Goal: Task Accomplishment & Management: Use online tool/utility

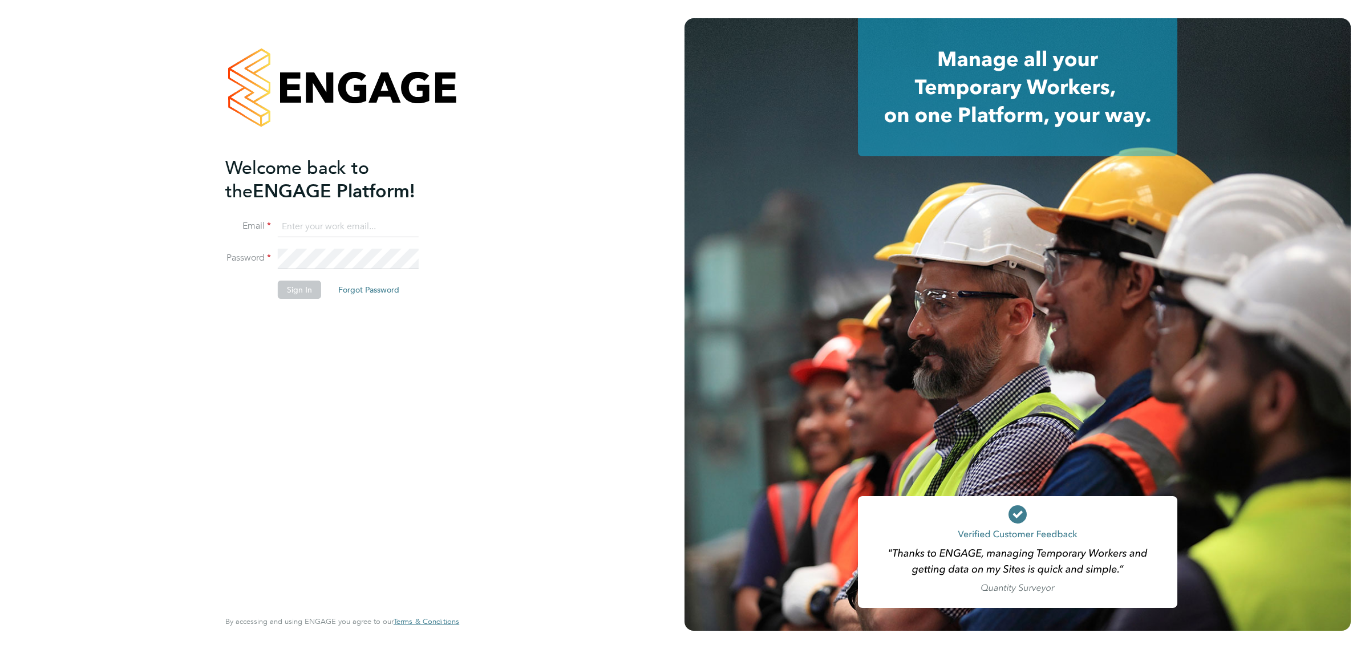
type input "bperkin@psrsolutions.co.uk"
click at [308, 286] on button "Sign In" at bounding box center [299, 290] width 43 height 18
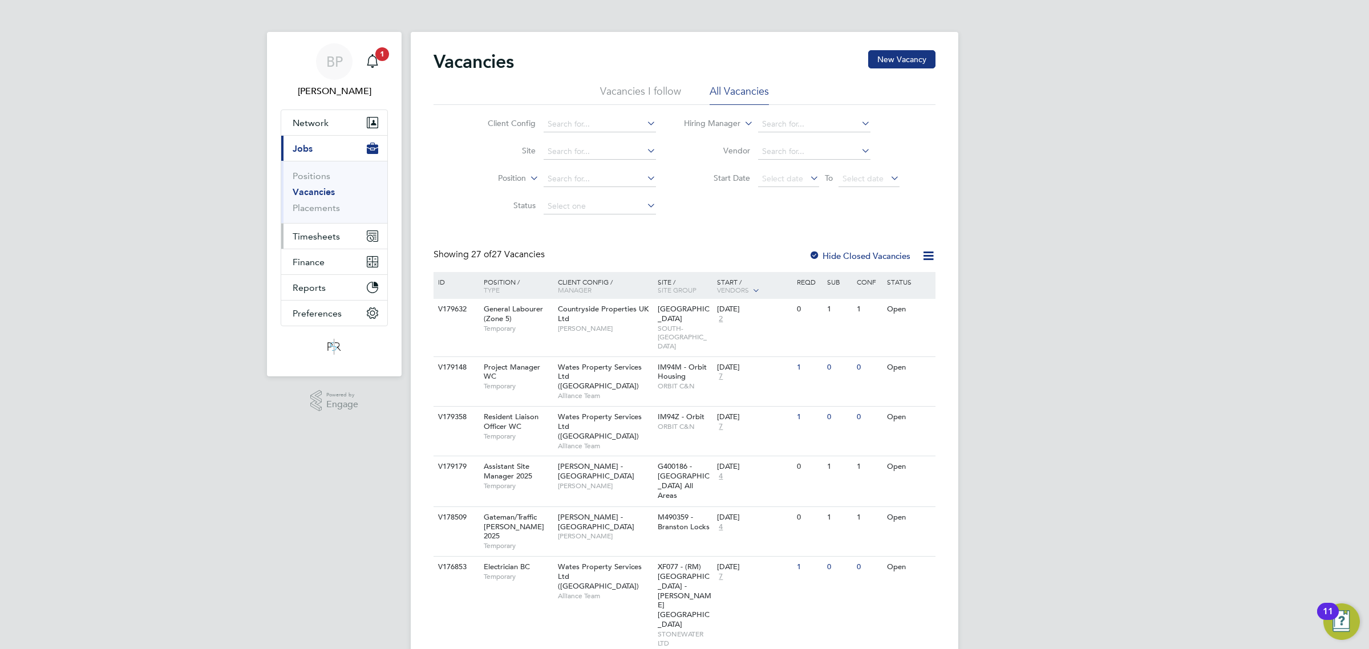
click at [318, 235] on span "Timesheets" at bounding box center [316, 236] width 47 height 11
click at [323, 204] on link "Timesheets" at bounding box center [316, 201] width 47 height 11
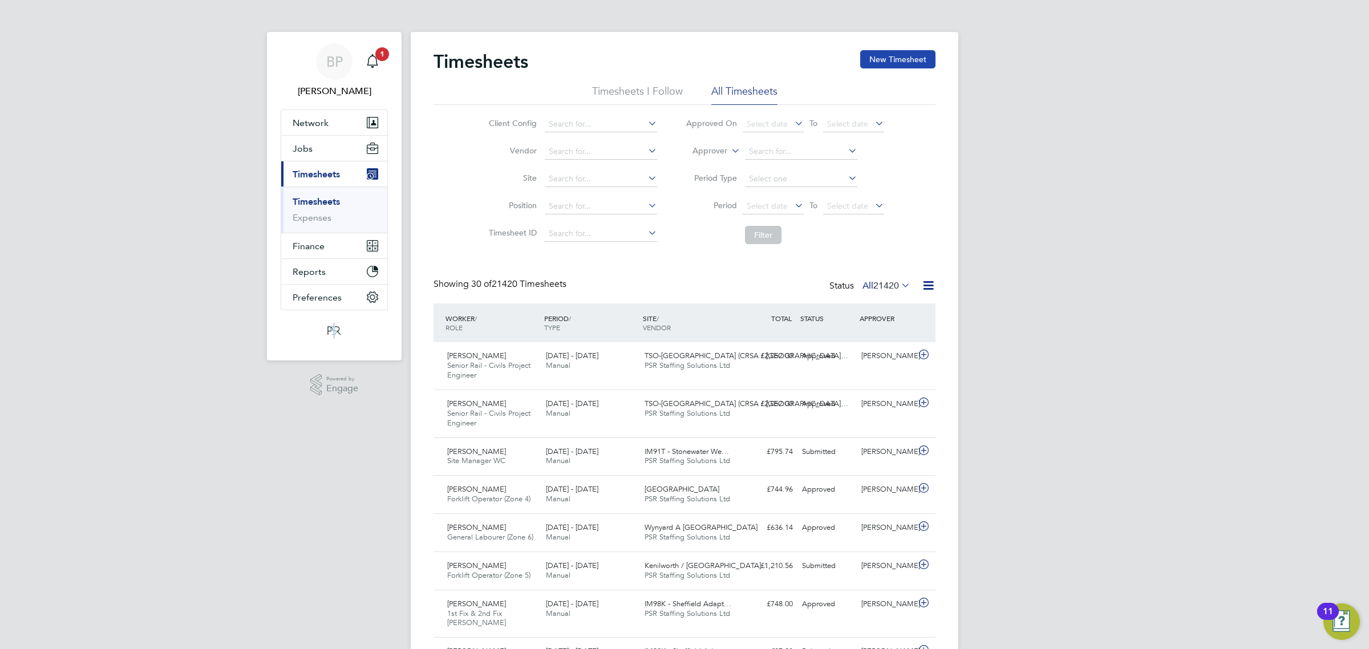
click at [892, 66] on button "New Timesheet" at bounding box center [897, 59] width 75 height 18
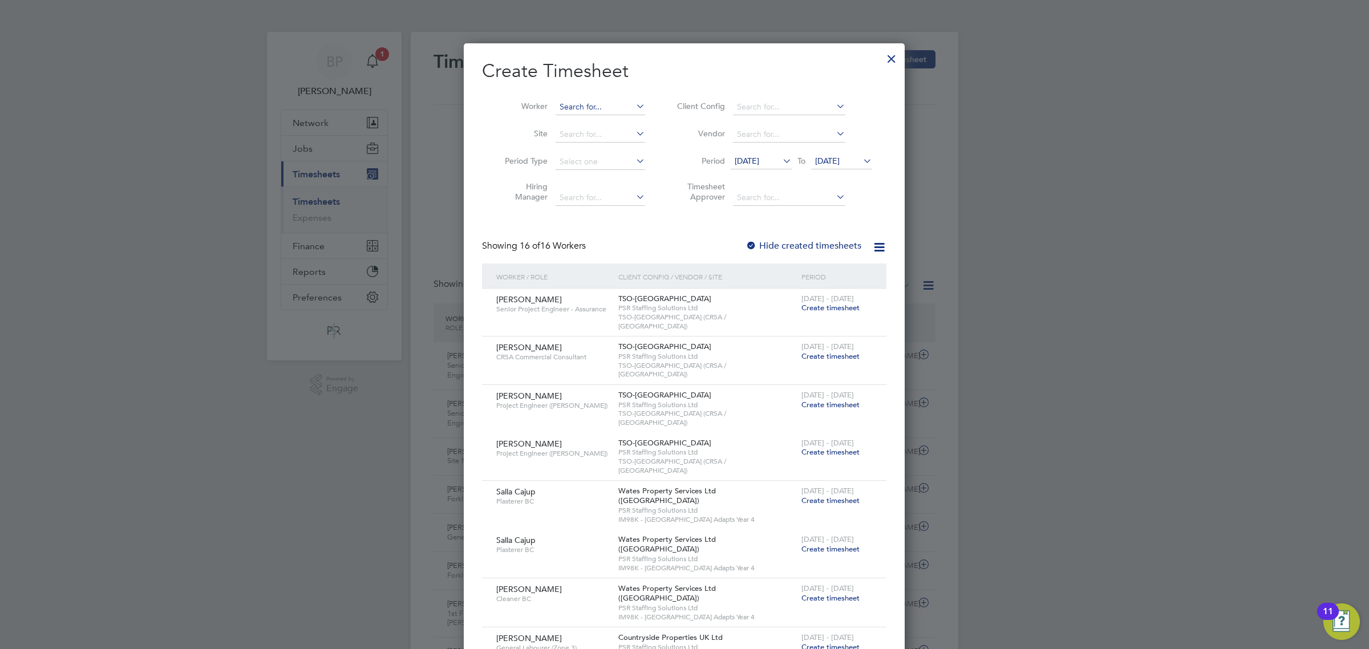
click at [594, 104] on input at bounding box center [601, 107] width 90 height 16
click at [601, 161] on li "Costel Miron" at bounding box center [607, 167] width 105 height 15
type input "[PERSON_NAME]"
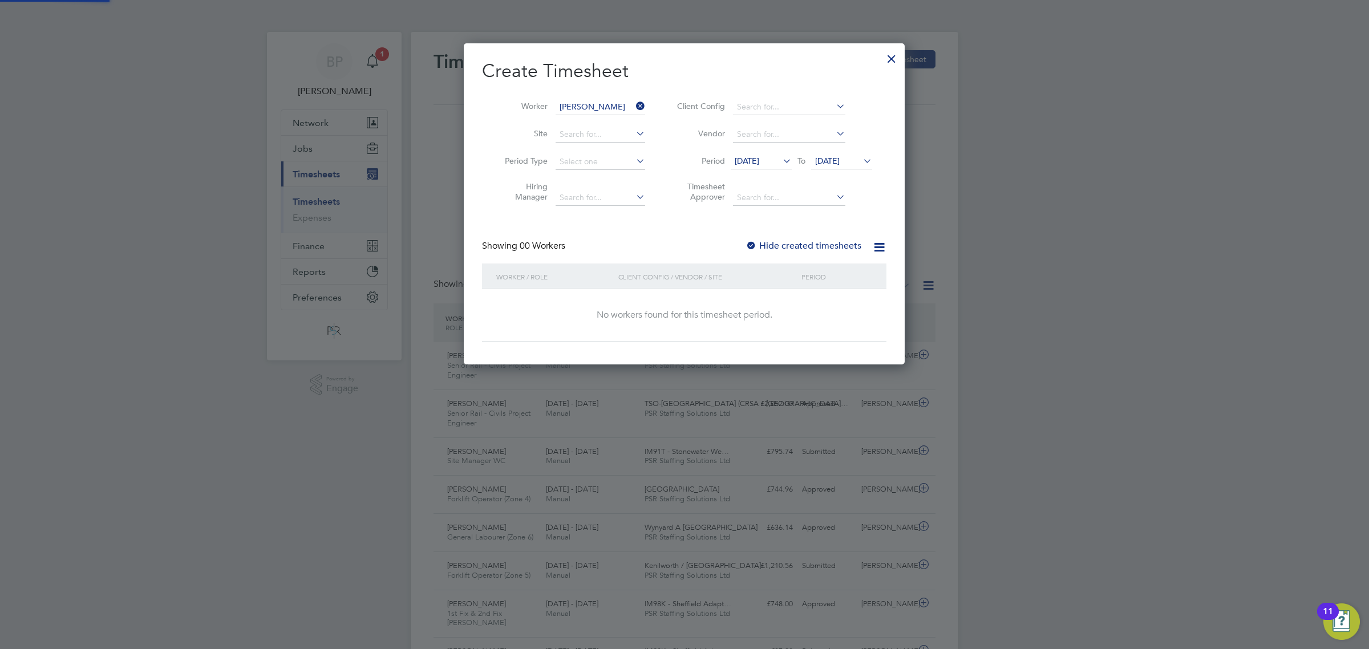
click at [756, 164] on span "20 Aug 2025" at bounding box center [747, 161] width 25 height 10
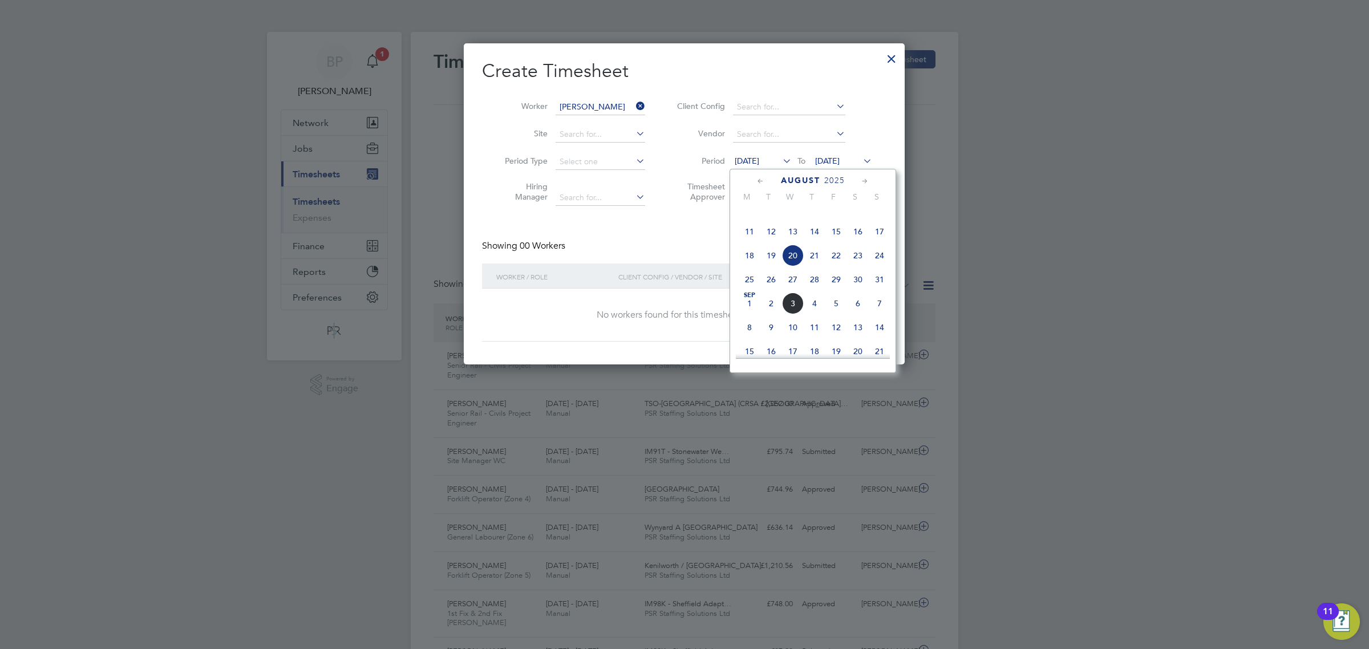
click at [763, 179] on icon at bounding box center [760, 181] width 11 height 13
click at [749, 248] on span "3" at bounding box center [750, 247] width 22 height 22
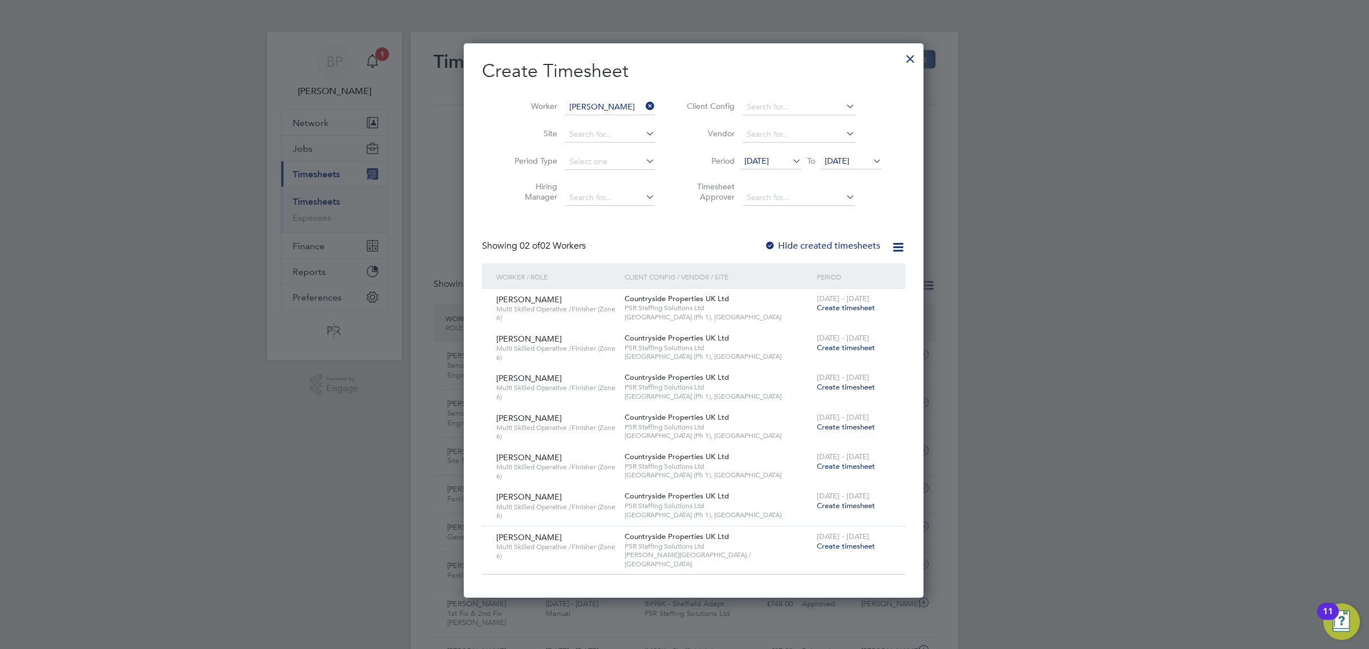
click at [1168, 283] on div at bounding box center [684, 324] width 1369 height 649
click at [900, 58] on div at bounding box center [910, 56] width 21 height 21
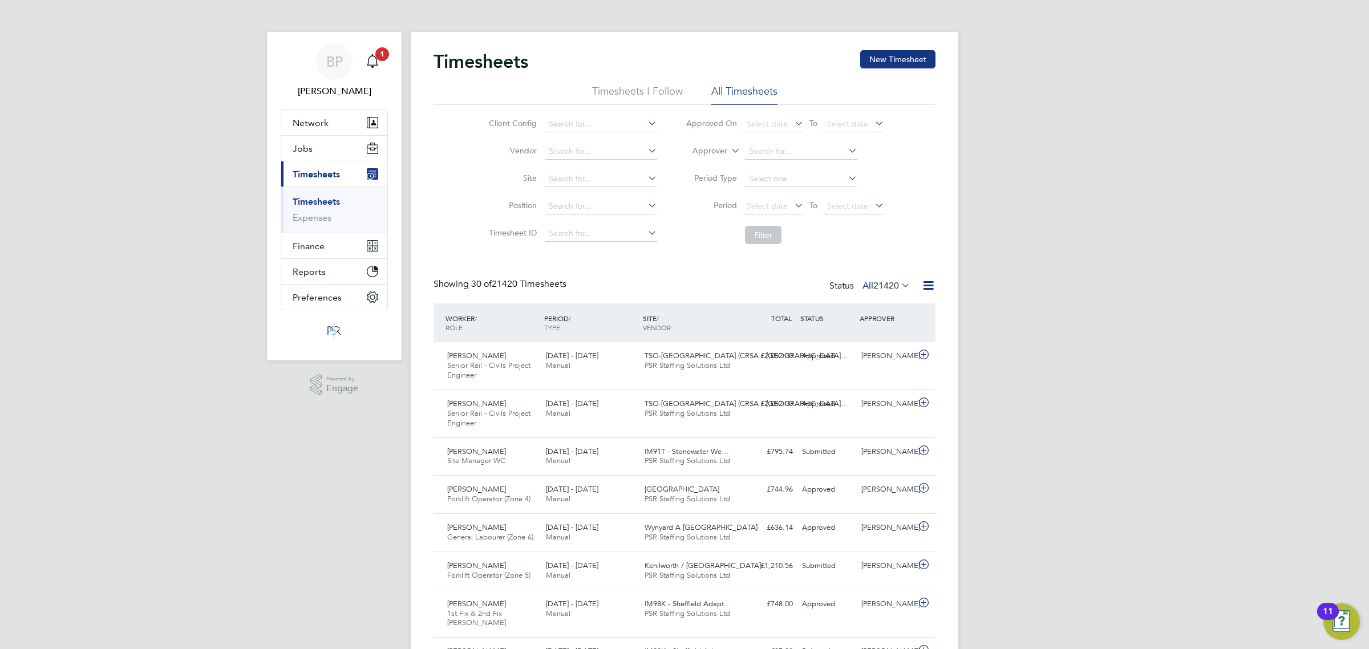
scroll to position [29, 99]
click at [302, 147] on span "Jobs" at bounding box center [303, 148] width 20 height 11
click at [309, 209] on link "Placements" at bounding box center [316, 208] width 47 height 11
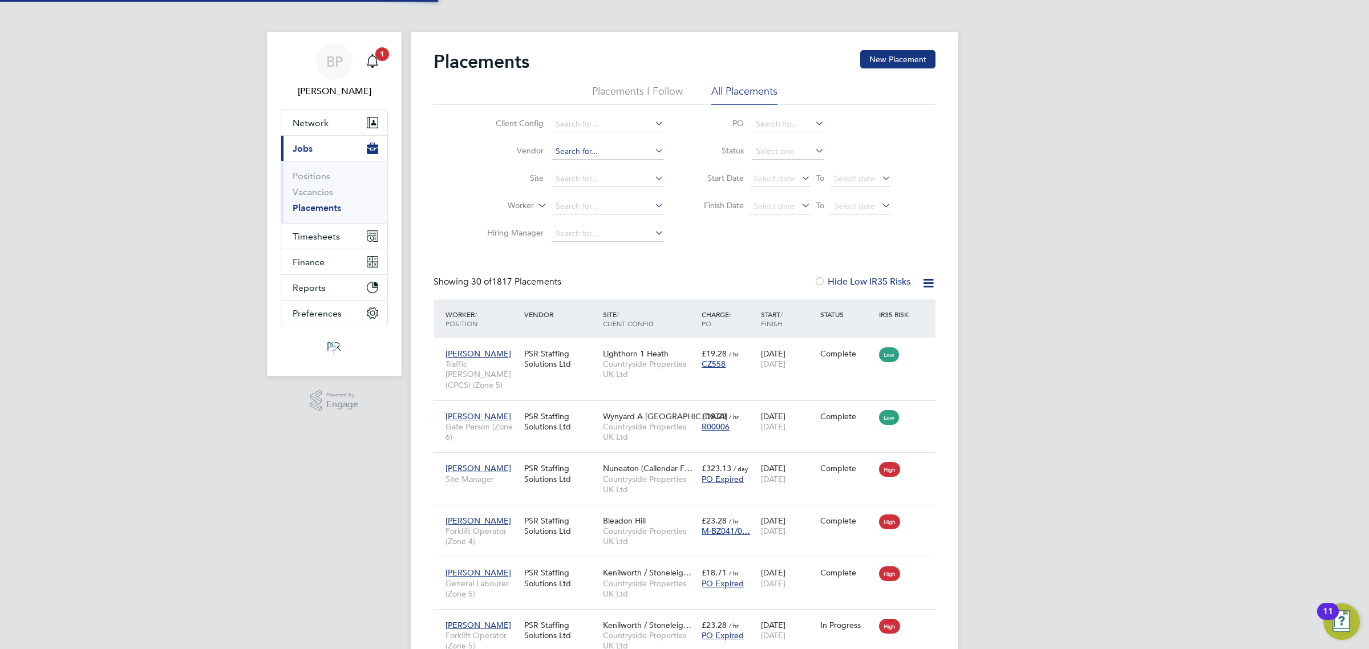
scroll to position [43, 99]
click at [565, 201] on input at bounding box center [608, 207] width 112 height 16
click at [595, 224] on li "Costel Mi ron" at bounding box center [608, 221] width 114 height 15
type input "[PERSON_NAME]"
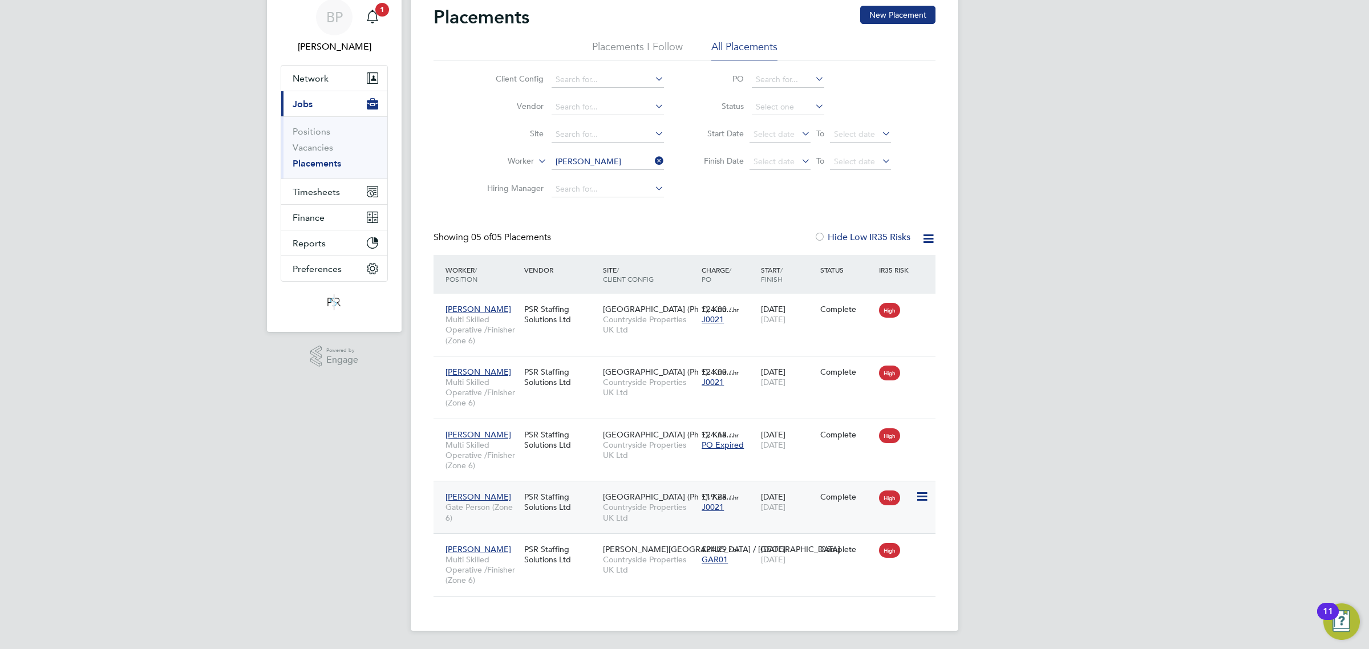
click at [920, 497] on icon at bounding box center [921, 497] width 11 height 14
click at [577, 504] on div "PSR Staffing Solutions Ltd" at bounding box center [560, 502] width 79 height 32
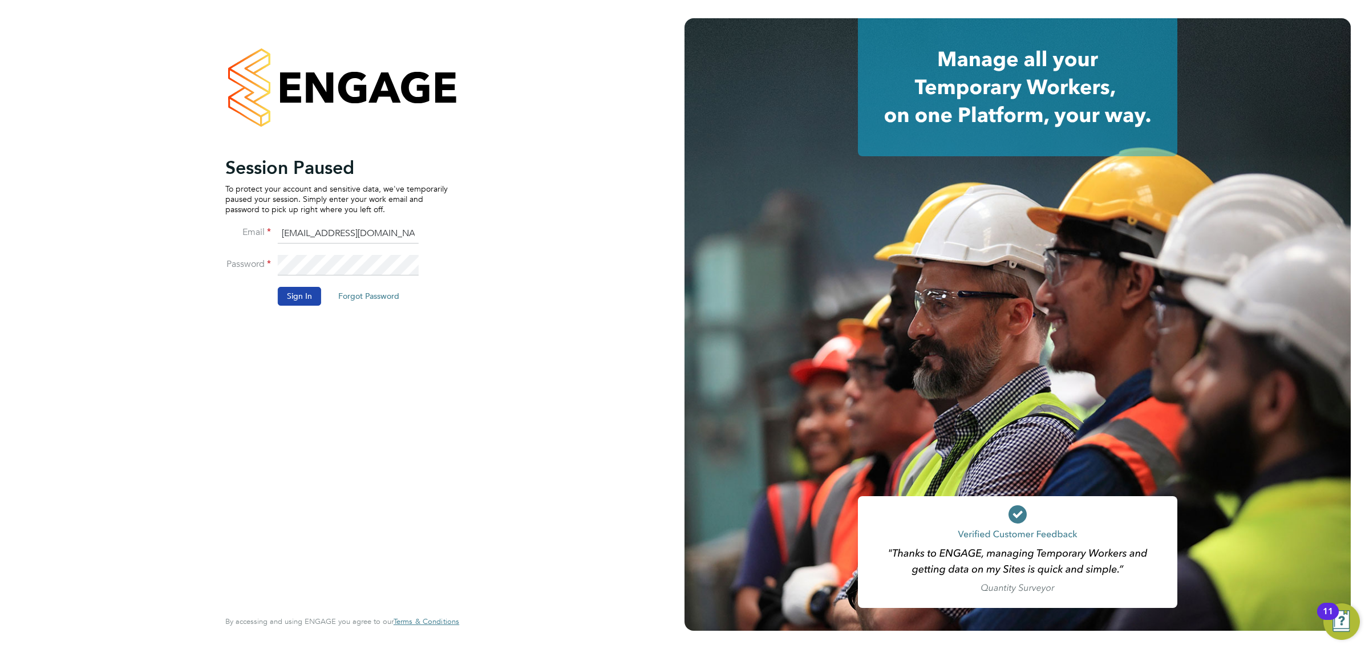
click at [304, 298] on button "Sign In" at bounding box center [299, 296] width 43 height 18
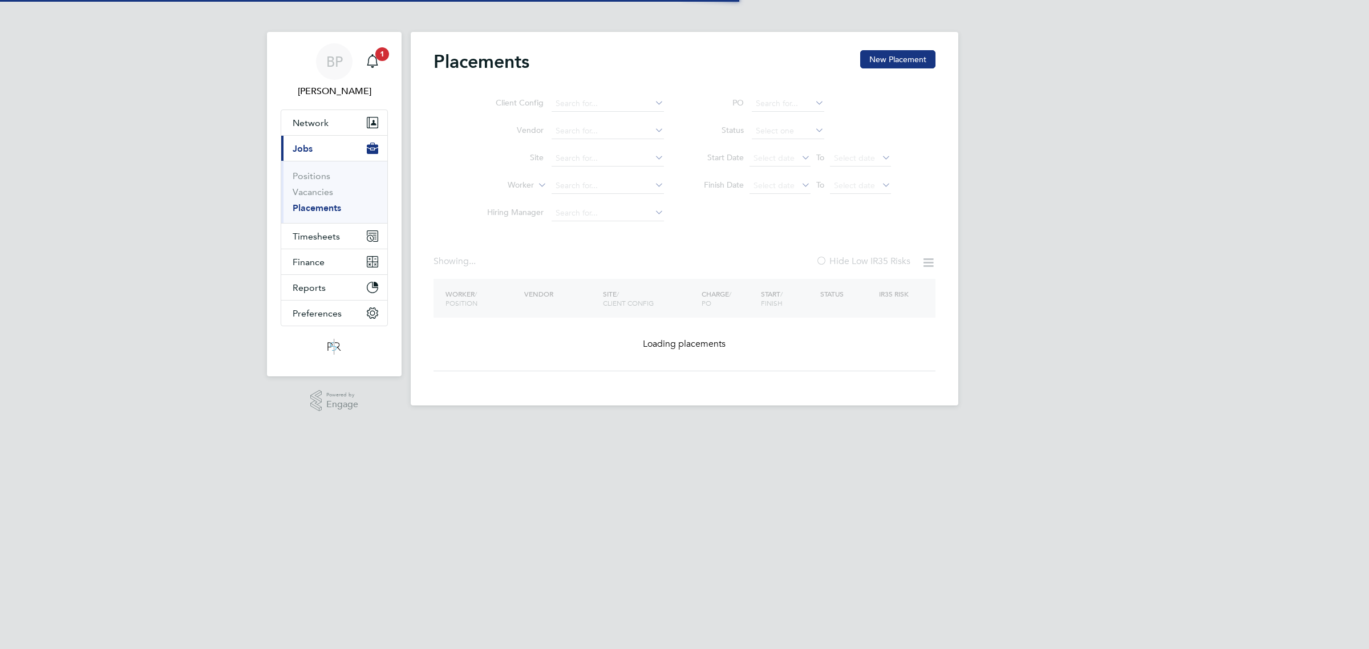
type input "[PERSON_NAME]"
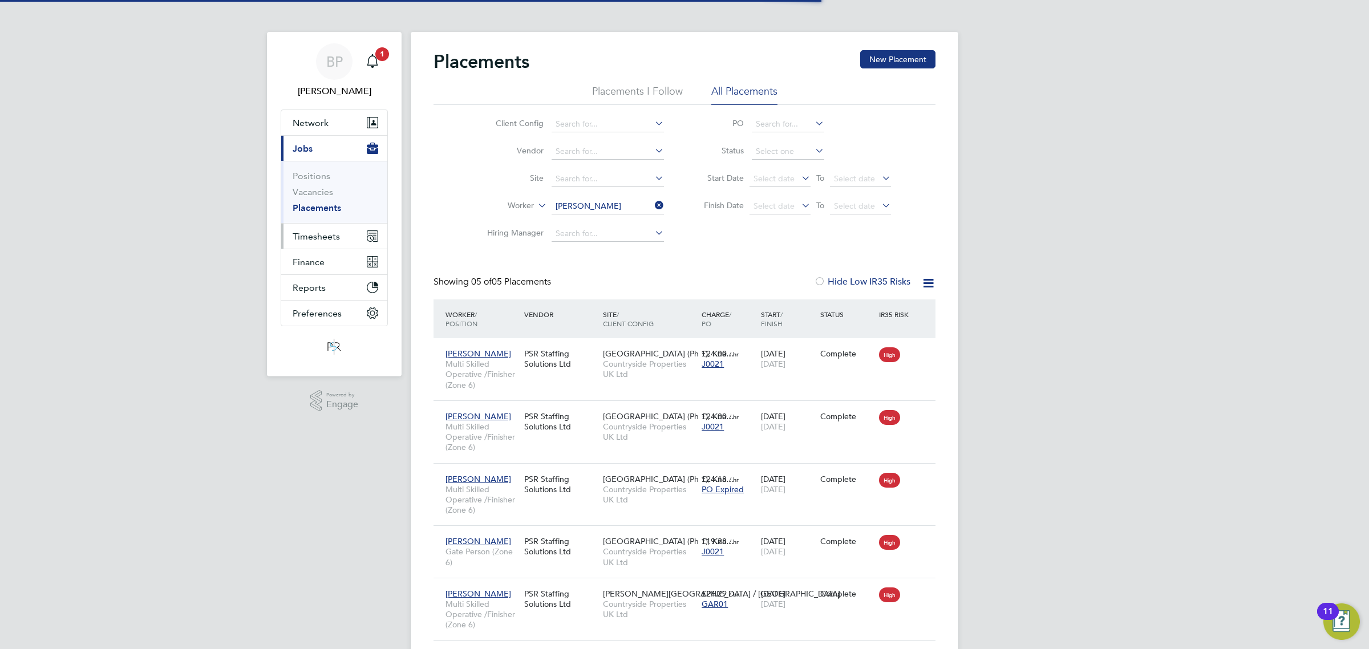
click at [307, 237] on span "Timesheets" at bounding box center [316, 236] width 47 height 11
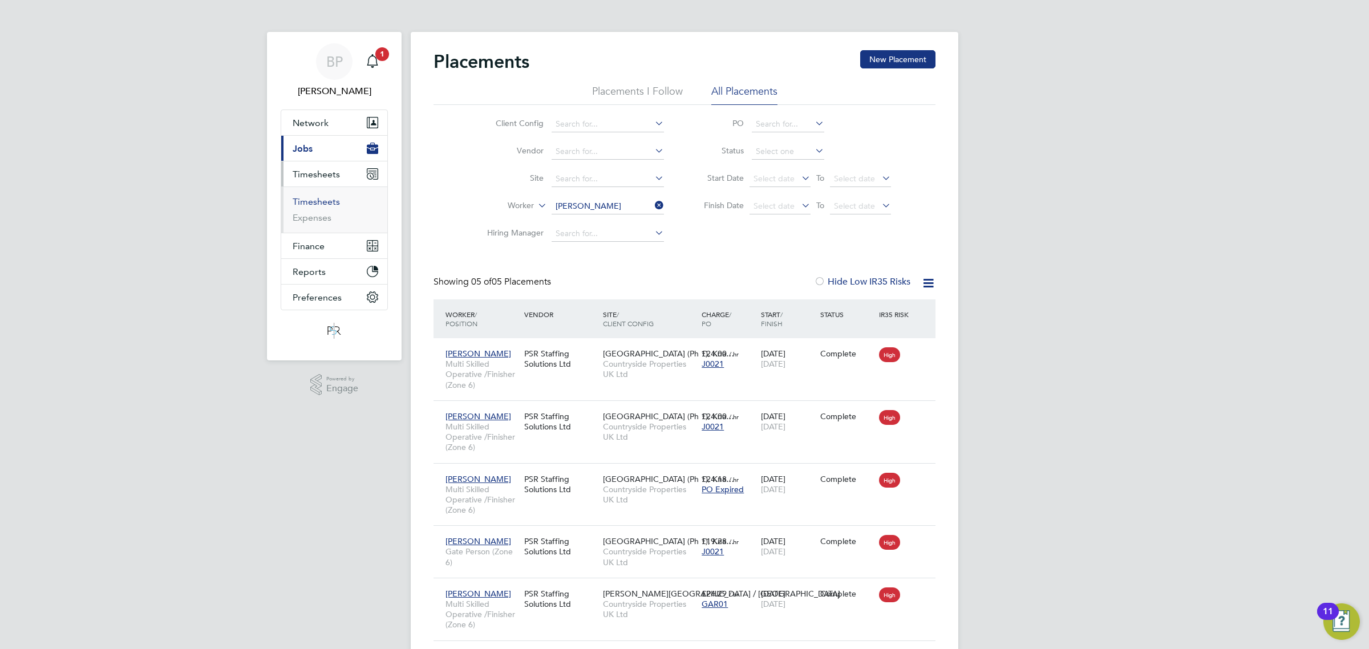
drag, startPoint x: 315, startPoint y: 203, endPoint x: 383, endPoint y: 229, distance: 73.3
click at [315, 203] on link "Timesheets" at bounding box center [316, 201] width 47 height 11
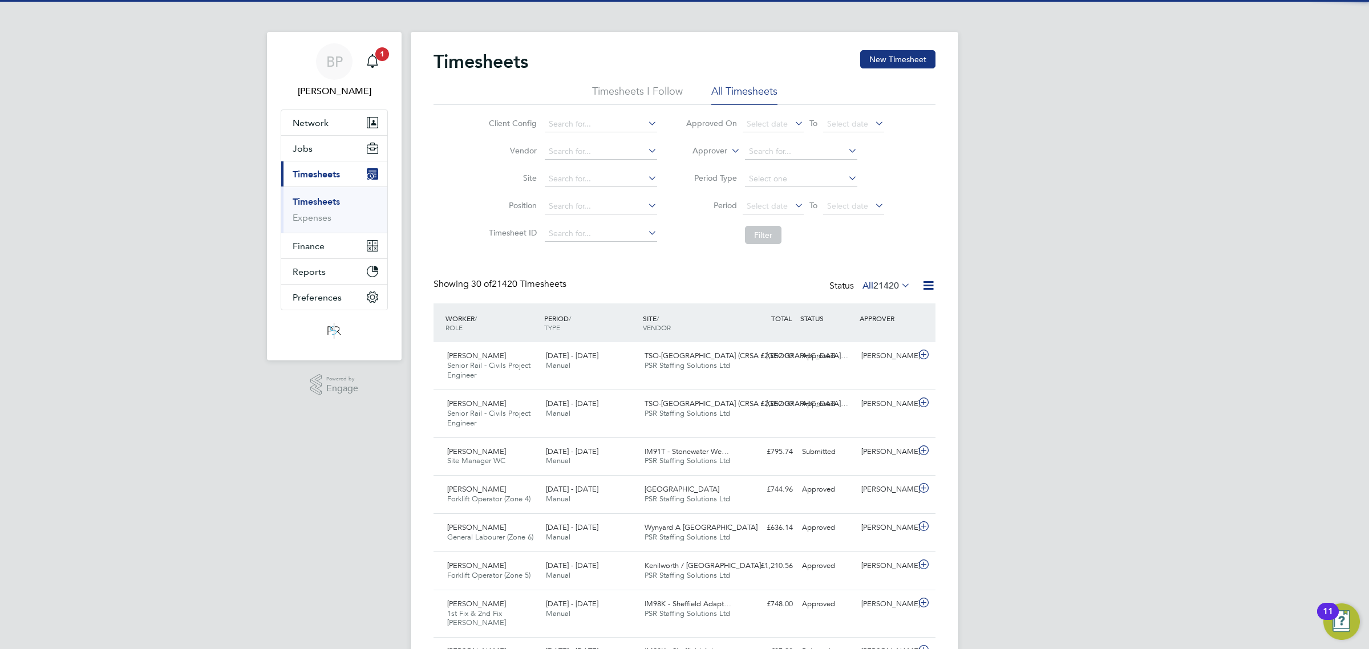
click at [927, 287] on icon at bounding box center [928, 285] width 14 height 14
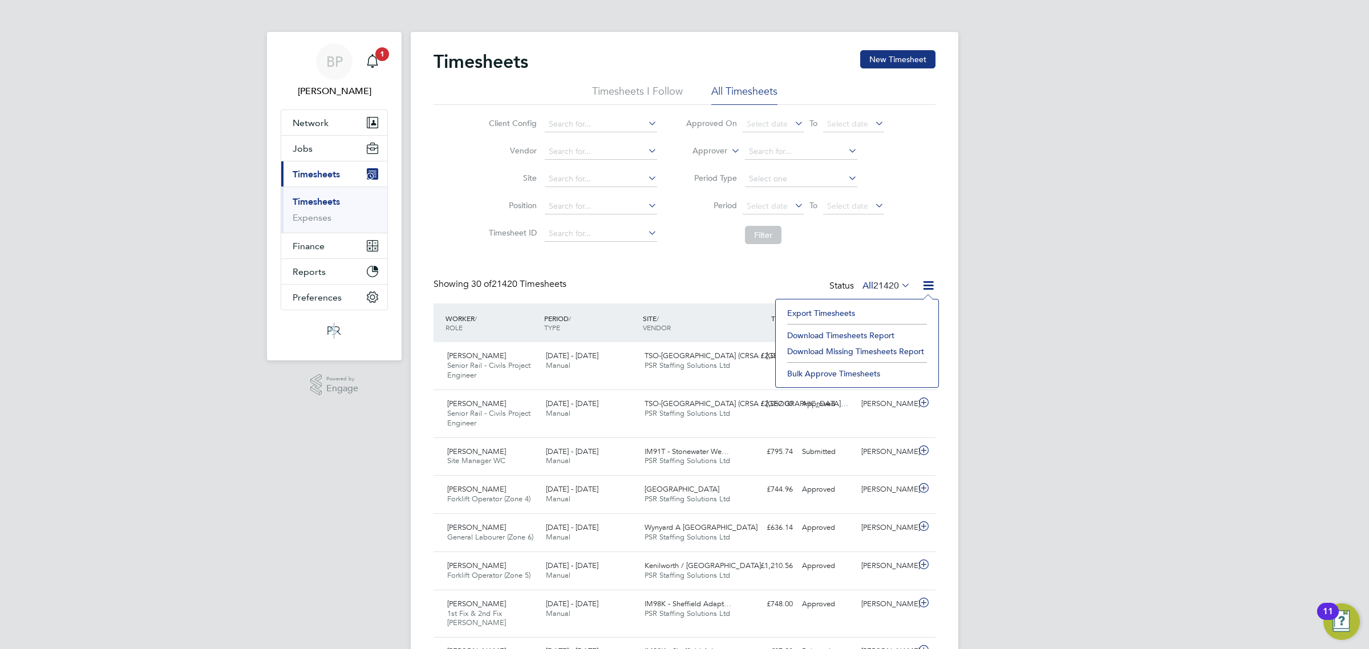
click at [834, 317] on li "Export Timesheets" at bounding box center [857, 313] width 151 height 16
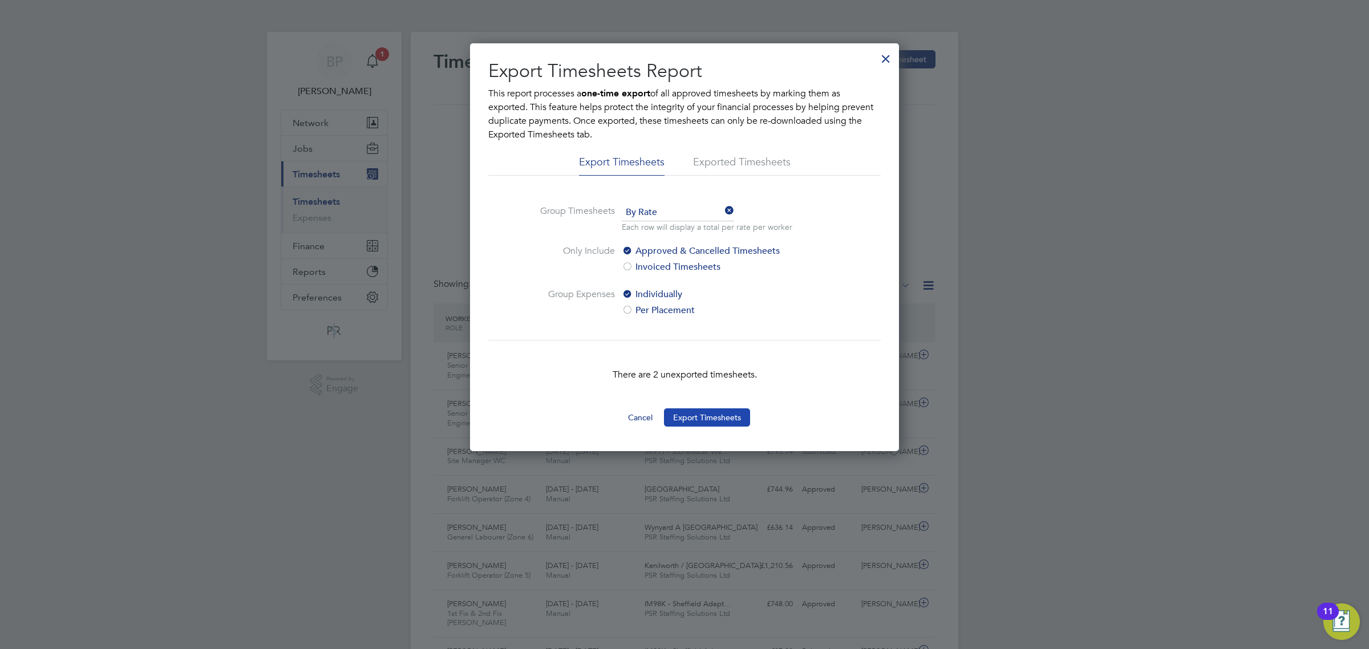
click at [698, 415] on button "Export Timesheets" at bounding box center [707, 417] width 86 height 18
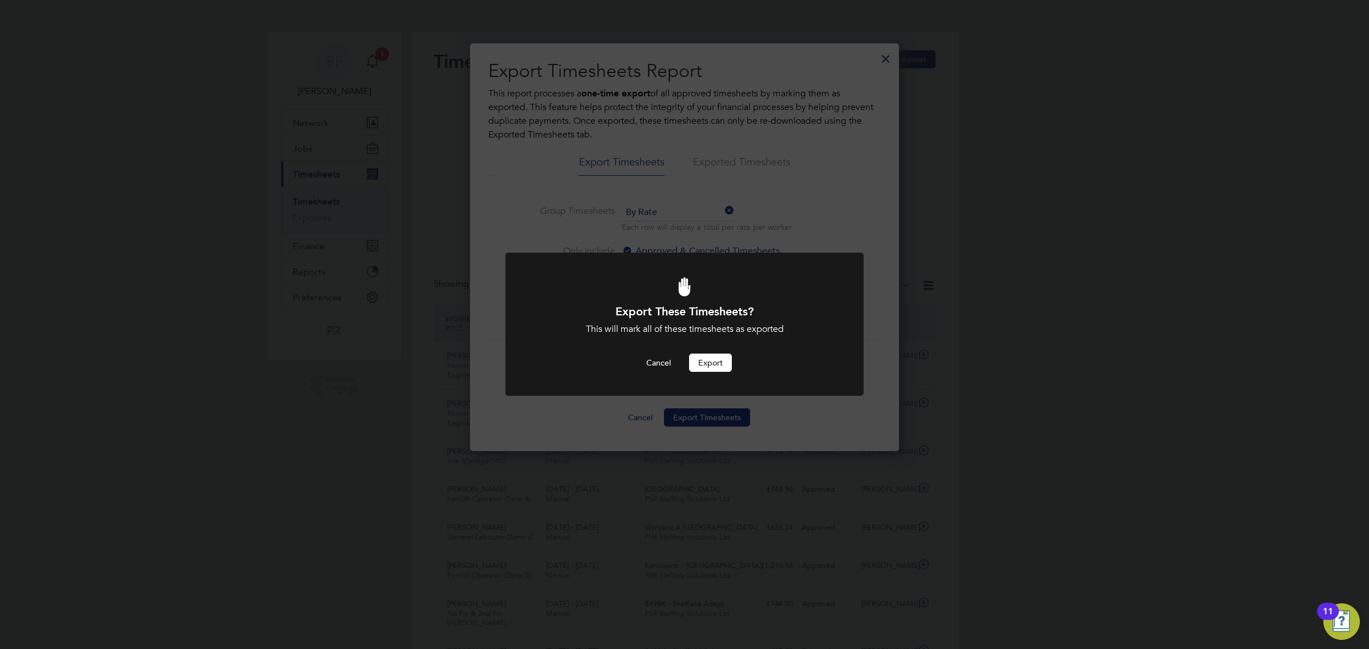
click at [709, 364] on button "Export" at bounding box center [710, 363] width 43 height 18
